Goal: Navigation & Orientation: Understand site structure

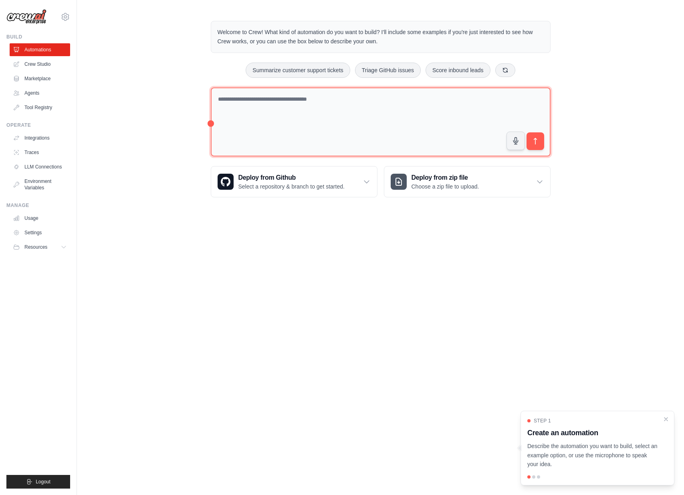
click at [280, 113] on textarea at bounding box center [381, 121] width 340 height 69
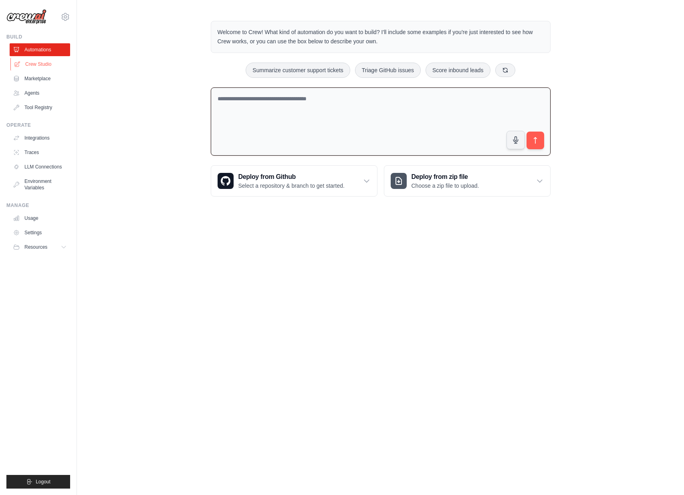
click at [40, 64] on link "Crew Studio" at bounding box center [40, 64] width 61 height 13
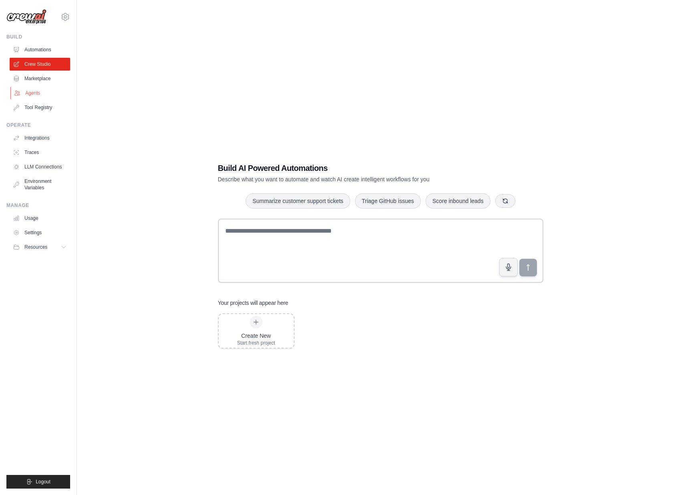
click at [35, 90] on link "Agents" at bounding box center [40, 93] width 61 height 13
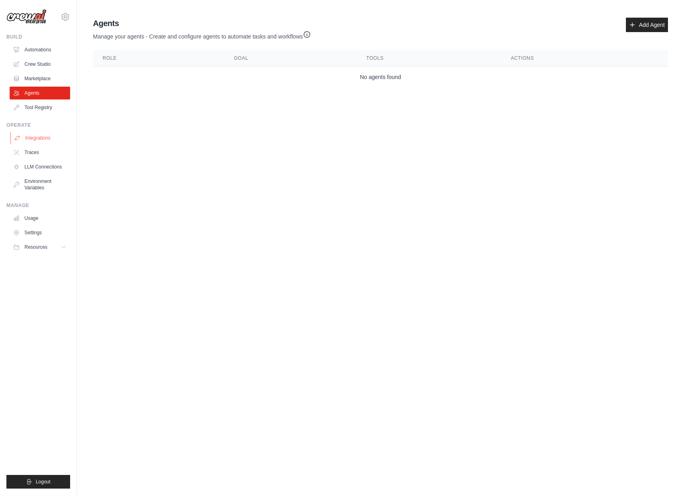
click at [42, 141] on link "Integrations" at bounding box center [40, 137] width 61 height 13
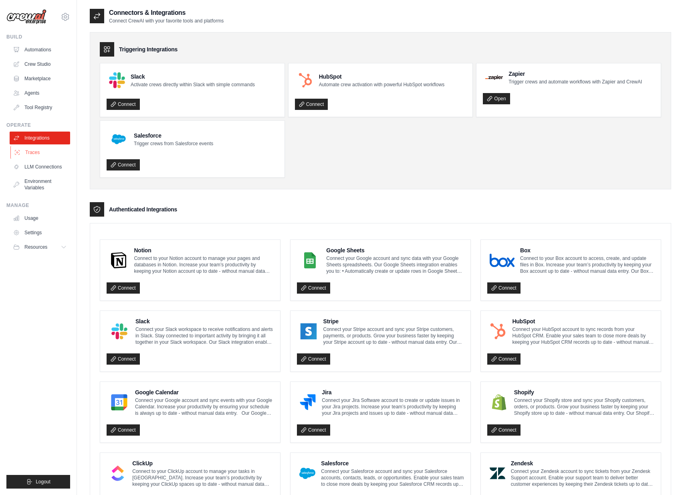
click at [33, 151] on link "Traces" at bounding box center [40, 152] width 61 height 13
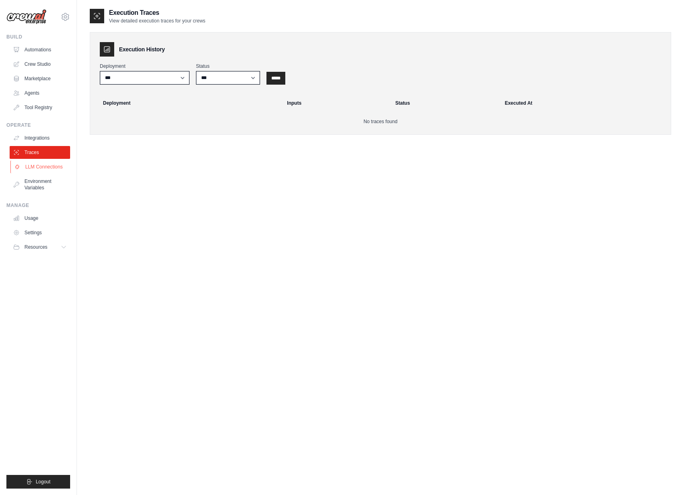
click at [34, 161] on link "LLM Connections" at bounding box center [40, 166] width 61 height 13
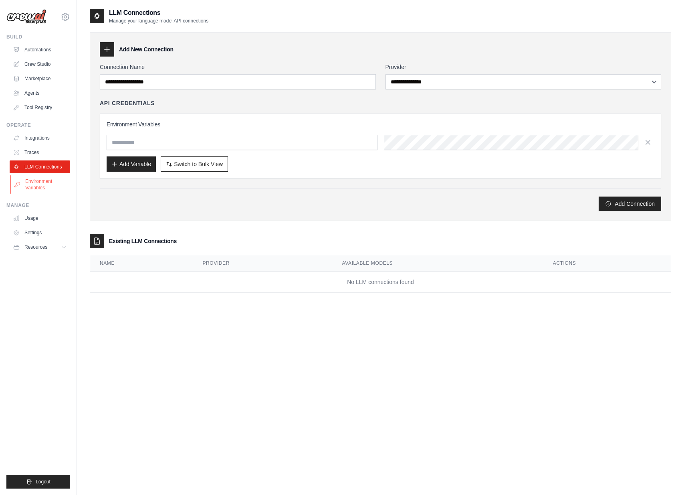
click at [34, 179] on link "Environment Variables" at bounding box center [40, 184] width 61 height 19
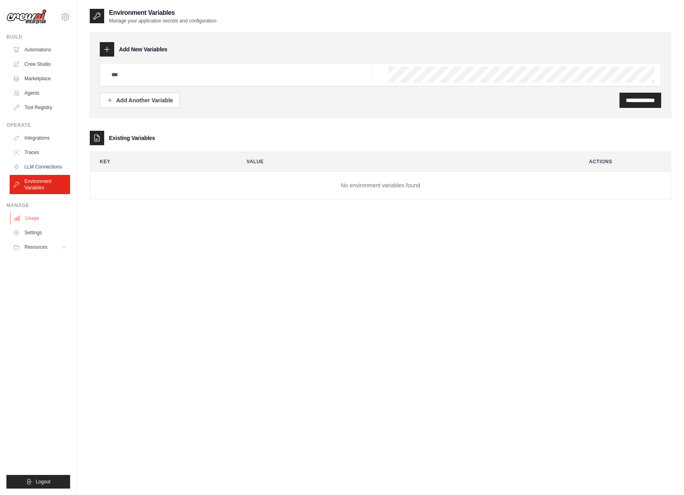
click at [34, 214] on link "Usage" at bounding box center [40, 218] width 61 height 13
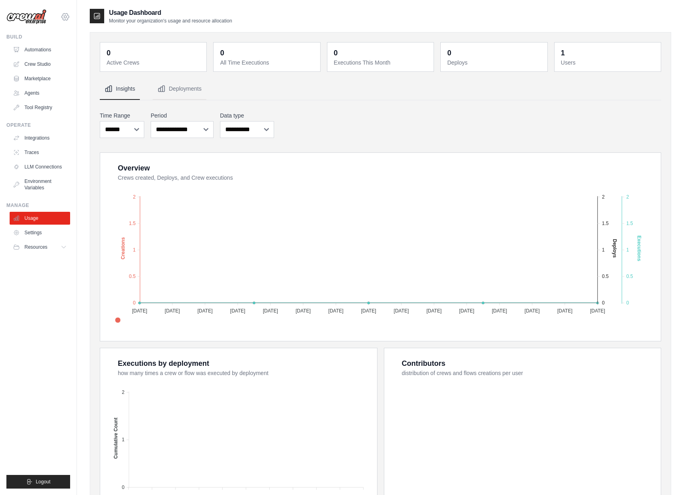
click at [68, 14] on icon at bounding box center [66, 17] width 10 height 10
click at [32, 244] on span "Resources" at bounding box center [36, 247] width 23 height 6
click at [42, 263] on span "Documentation" at bounding box center [44, 260] width 32 height 6
